Goal: Find specific page/section: Find specific page/section

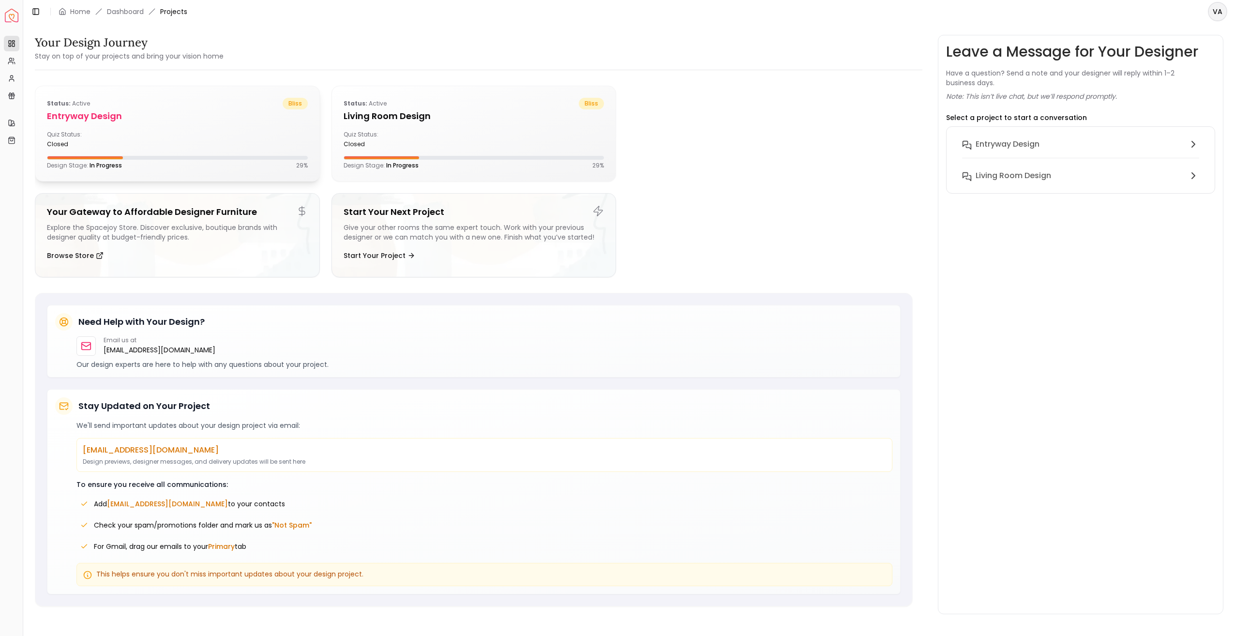
click at [137, 120] on h5 "entryway design" at bounding box center [177, 116] width 261 height 14
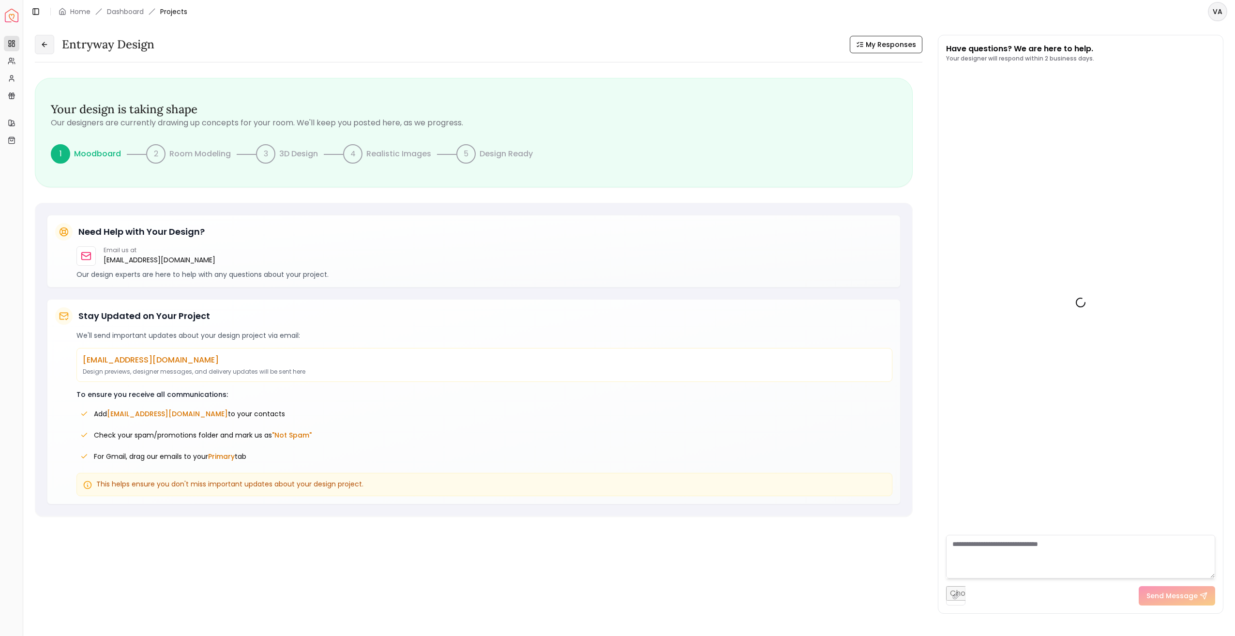
click at [44, 46] on icon at bounding box center [43, 44] width 2 height 4
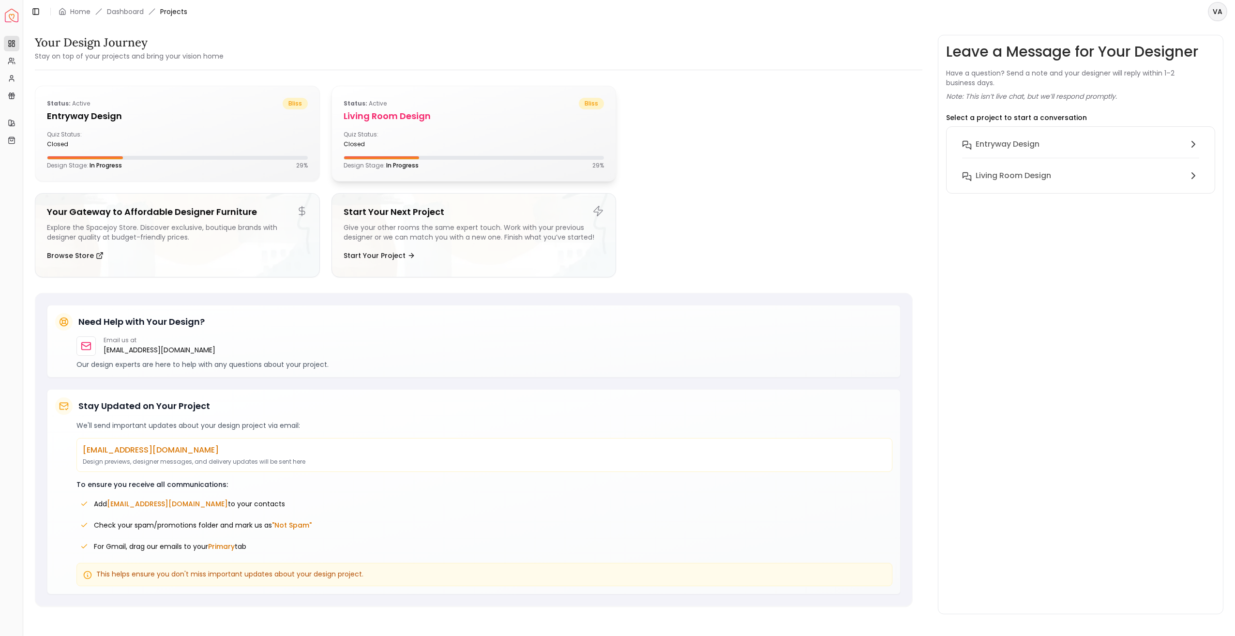
click at [444, 118] on h5 "Living Room design" at bounding box center [474, 116] width 261 height 14
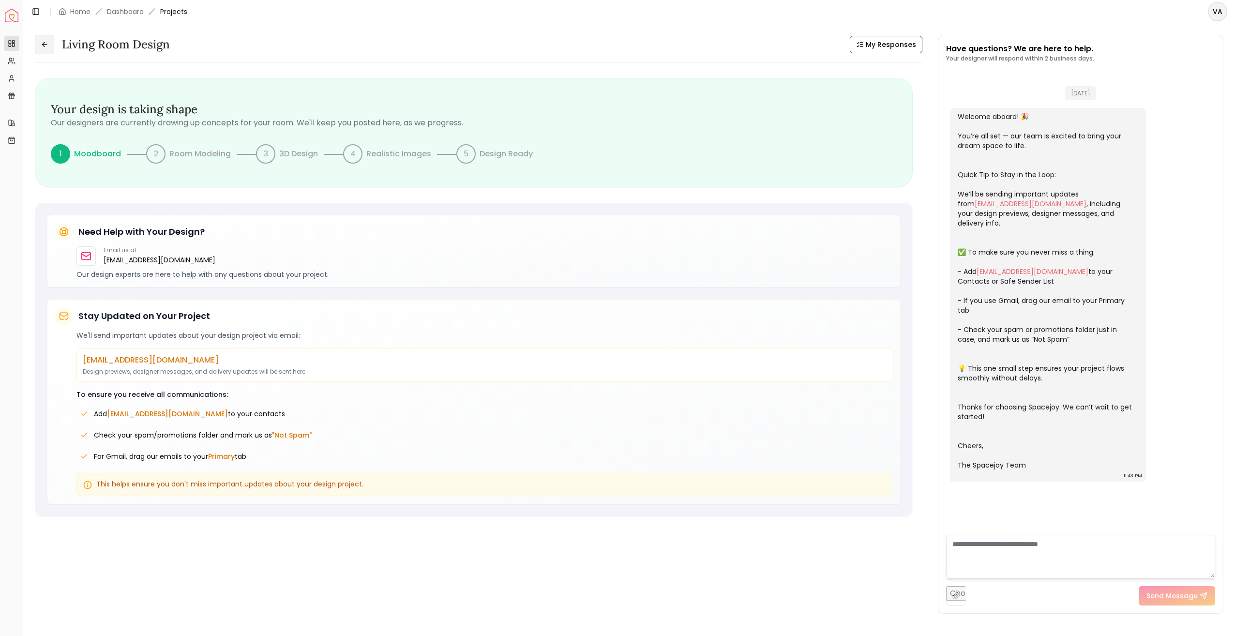
click at [46, 51] on button at bounding box center [44, 44] width 19 height 19
